Goal: Find specific page/section: Find specific page/section

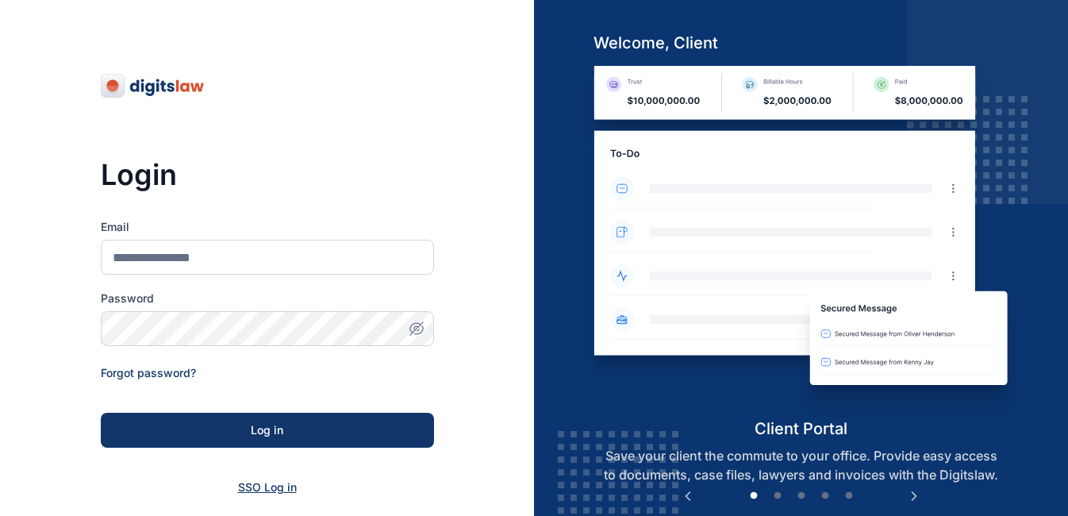
click at [274, 482] on span "SSO Log in" at bounding box center [267, 486] width 59 height 13
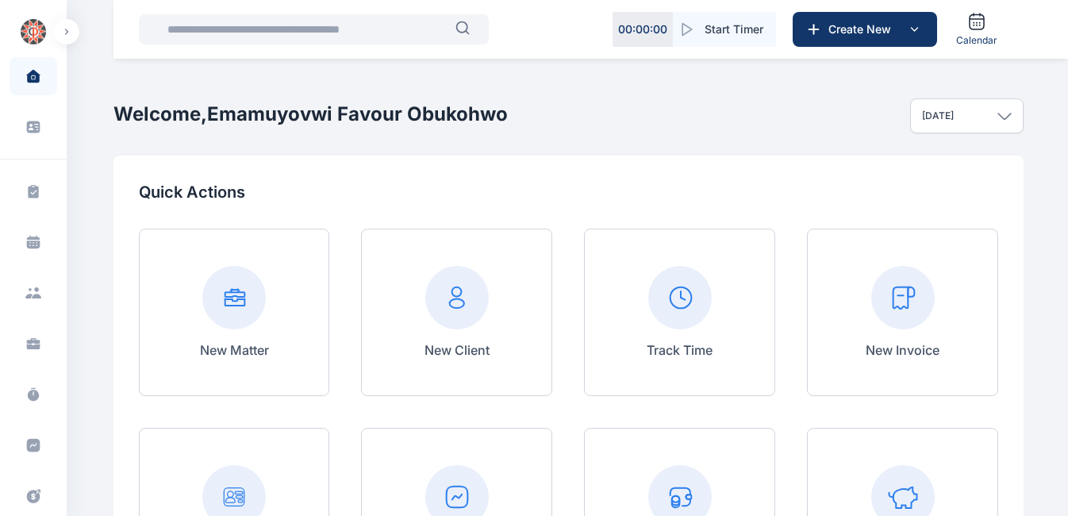
click at [332, 30] on input "text" at bounding box center [306, 29] width 297 height 32
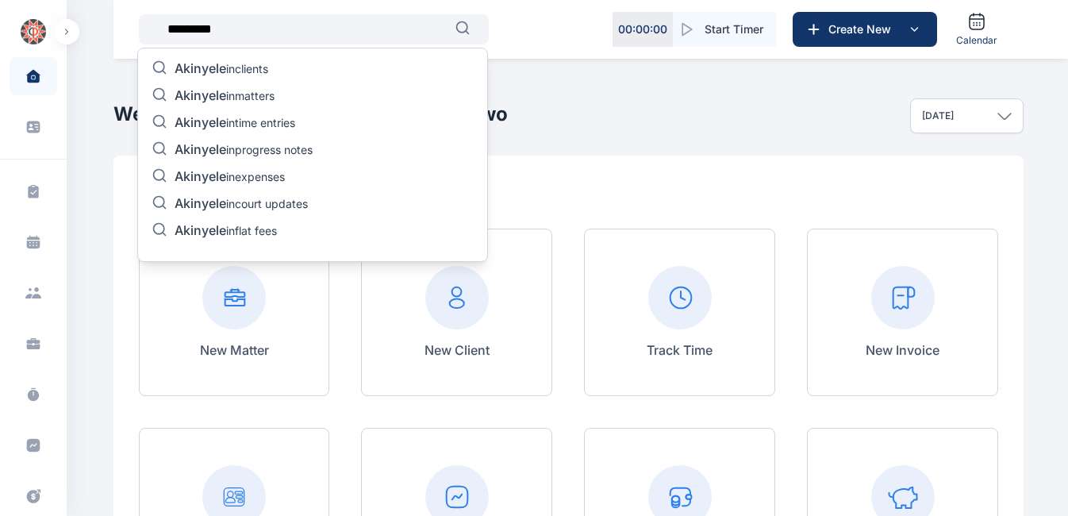
type input "********"
click at [259, 96] on p "Akinyele in matters" at bounding box center [225, 96] width 100 height 19
